Goal: Feedback & Contribution: Leave review/rating

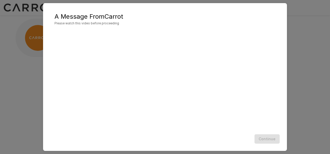
click at [311, 65] on div "A Message From Carrot Please watch this video before proceeding Continue" at bounding box center [165, 77] width 330 height 154
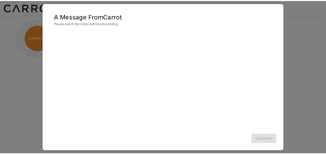
scroll to position [25, 0]
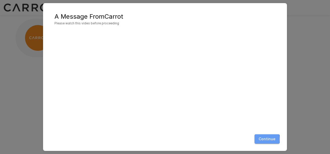
click at [264, 139] on button "Continue" at bounding box center [267, 139] width 25 height 10
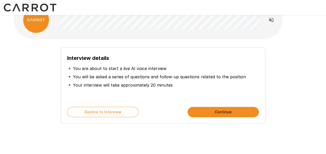
scroll to position [26, 0]
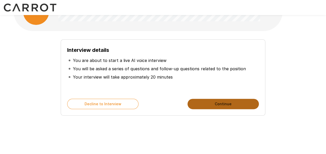
click at [214, 106] on button "Continue" at bounding box center [223, 104] width 71 height 10
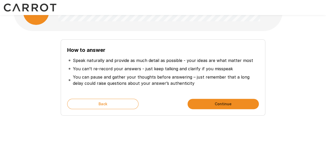
click at [218, 105] on button "Continue" at bounding box center [223, 104] width 71 height 10
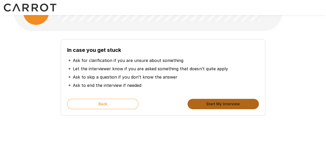
click at [208, 102] on button "Start My Interview" at bounding box center [223, 104] width 71 height 10
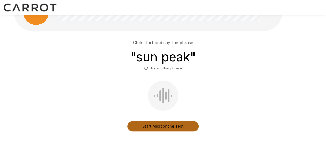
click at [167, 126] on button "Start Microphone Test" at bounding box center [162, 126] width 71 height 10
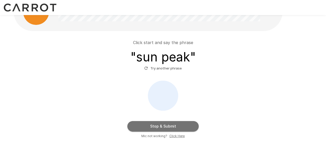
click at [179, 127] on button "Stop & Submit" at bounding box center [162, 126] width 71 height 10
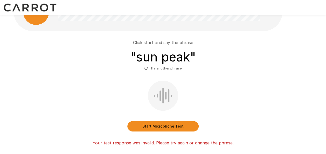
click at [145, 128] on button "Start Microphone Test" at bounding box center [162, 126] width 71 height 10
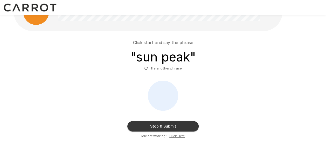
click at [186, 127] on button "Stop & Submit" at bounding box center [162, 126] width 71 height 10
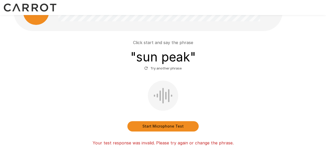
click at [177, 122] on button "Start Microphone Test" at bounding box center [162, 126] width 71 height 10
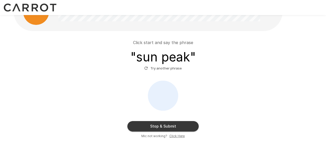
click at [174, 128] on button "Stop & Submit" at bounding box center [162, 126] width 71 height 10
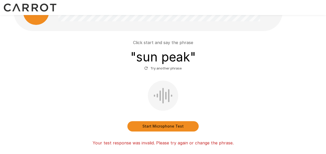
click at [147, 68] on icon "button" at bounding box center [146, 68] width 5 height 5
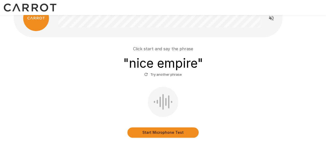
scroll to position [47, 0]
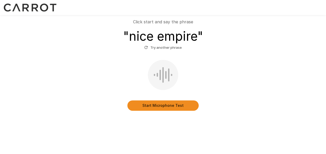
click at [163, 107] on button "Start Microphone Test" at bounding box center [162, 105] width 71 height 10
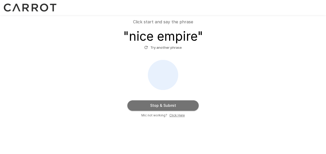
click at [171, 105] on button "Stop & Submit" at bounding box center [162, 105] width 71 height 10
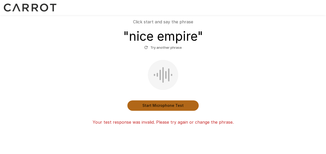
click at [166, 107] on button "Start Microphone Test" at bounding box center [162, 105] width 71 height 10
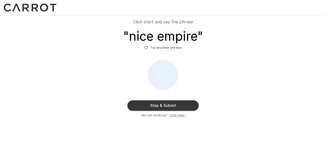
click at [163, 106] on button "Stop & Submit" at bounding box center [162, 105] width 71 height 10
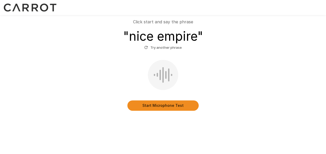
scroll to position [27, 0]
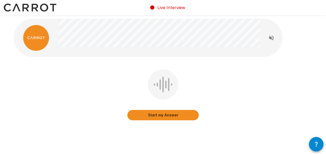
click at [163, 115] on button "Start my Answer" at bounding box center [162, 115] width 71 height 10
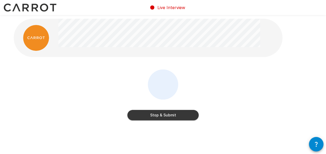
click at [164, 113] on button "Stop & Submit" at bounding box center [162, 115] width 71 height 10
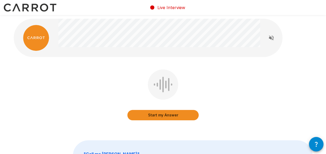
click at [171, 116] on button "Start my Answer" at bounding box center [162, 115] width 71 height 10
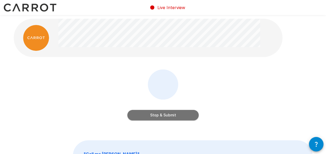
click at [181, 118] on button "Stop & Submit" at bounding box center [162, 115] width 71 height 10
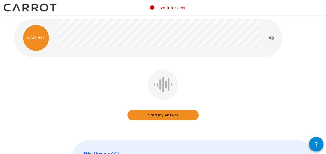
click at [168, 115] on button "Start my Answer" at bounding box center [162, 115] width 71 height 10
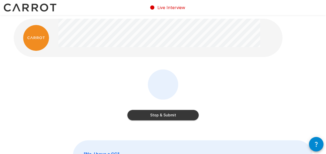
click at [178, 114] on button "Stop & Submit" at bounding box center [162, 115] width 71 height 10
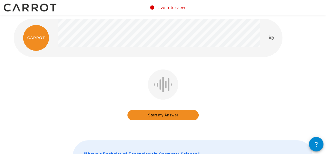
click at [173, 116] on button "Start my Answer" at bounding box center [162, 115] width 71 height 10
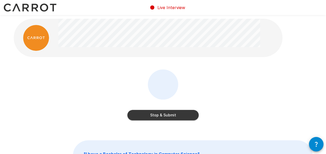
click at [180, 115] on button "Stop & Submit" at bounding box center [162, 115] width 71 height 10
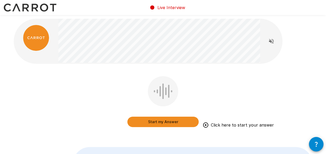
click at [167, 121] on button "Start my Answer" at bounding box center [162, 122] width 71 height 10
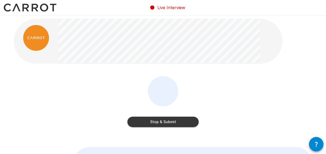
click at [148, 120] on button "Stop & Submit" at bounding box center [162, 122] width 71 height 10
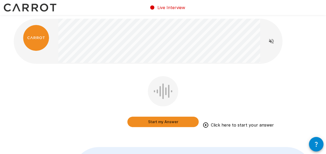
click at [164, 124] on button "Start my Answer" at bounding box center [162, 122] width 71 height 10
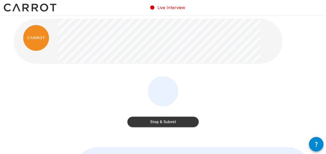
click at [176, 121] on button "Stop & Submit" at bounding box center [162, 122] width 71 height 10
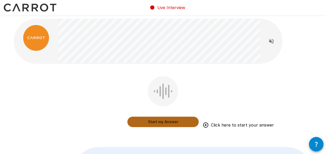
click at [163, 123] on button "Start my Answer" at bounding box center [162, 122] width 71 height 10
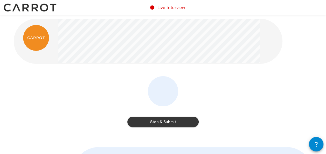
click at [172, 120] on button "Stop & Submit" at bounding box center [162, 122] width 71 height 10
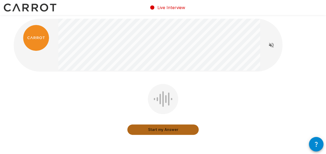
click at [172, 127] on button "Start my Answer" at bounding box center [162, 130] width 71 height 10
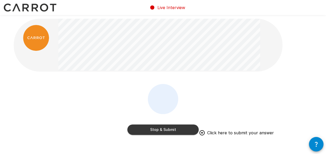
click at [170, 128] on button "Stop & Submit" at bounding box center [162, 130] width 71 height 10
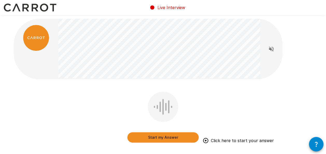
click at [175, 140] on button "Start my Answer" at bounding box center [162, 137] width 71 height 10
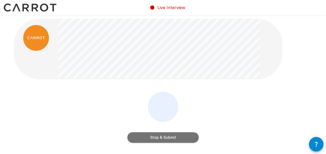
click at [168, 139] on button "Stop & Submit" at bounding box center [162, 137] width 71 height 10
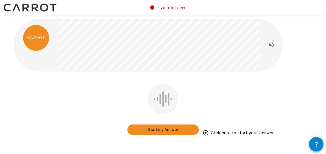
click at [157, 130] on button "Start my Answer" at bounding box center [162, 130] width 71 height 10
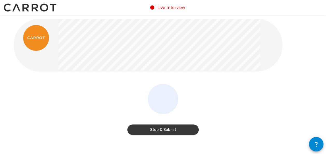
click at [167, 130] on button "Stop & Submit" at bounding box center [162, 130] width 71 height 10
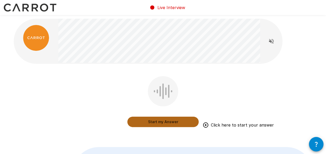
click at [176, 120] on button "Start my Answer" at bounding box center [162, 122] width 71 height 10
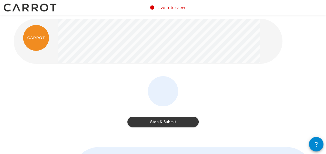
click at [168, 119] on button "Stop & Submit" at bounding box center [162, 122] width 71 height 10
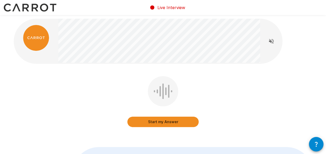
click at [164, 122] on button "Start my Answer" at bounding box center [162, 122] width 71 height 10
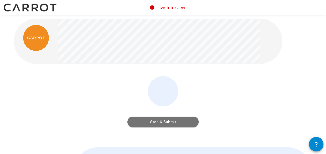
click at [167, 122] on button "Stop & Submit" at bounding box center [162, 122] width 71 height 10
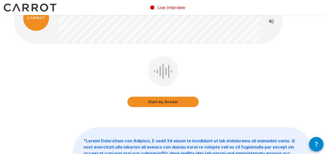
scroll to position [7, 0]
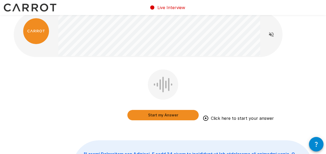
click at [155, 116] on button "Start my Answer" at bounding box center [162, 115] width 71 height 10
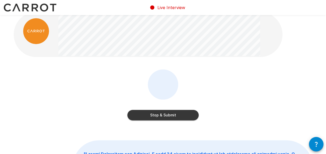
click at [161, 115] on button "Stop & Submit" at bounding box center [162, 115] width 71 height 10
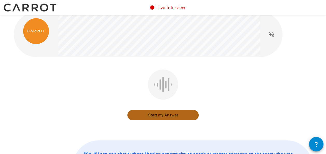
click at [163, 116] on button "Start my Answer" at bounding box center [162, 115] width 71 height 10
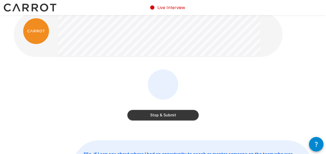
click at [160, 116] on button "Stop & Submit" at bounding box center [162, 115] width 71 height 10
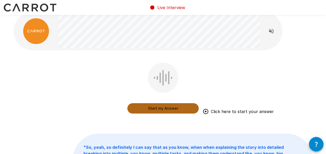
click at [173, 109] on button "Start my Answer" at bounding box center [162, 108] width 71 height 10
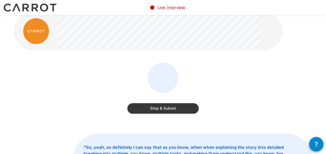
click at [181, 112] on button "Stop & Submit" at bounding box center [162, 108] width 71 height 10
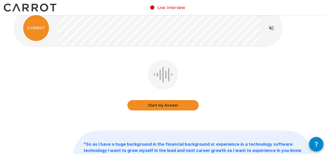
scroll to position [0, 0]
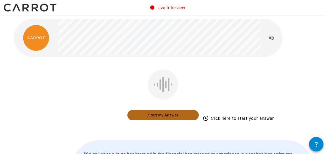
click at [161, 115] on button "Start my Answer" at bounding box center [162, 115] width 71 height 10
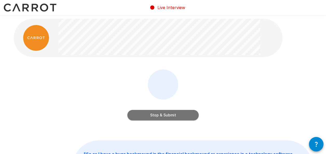
click at [180, 120] on button "Stop & Submit" at bounding box center [162, 115] width 71 height 10
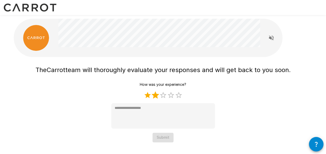
click at [157, 97] on label "2 Stars" at bounding box center [156, 95] width 8 height 8
type textarea "*"
click at [158, 137] on button "Submit" at bounding box center [163, 138] width 21 height 10
